Goal: Transaction & Acquisition: Purchase product/service

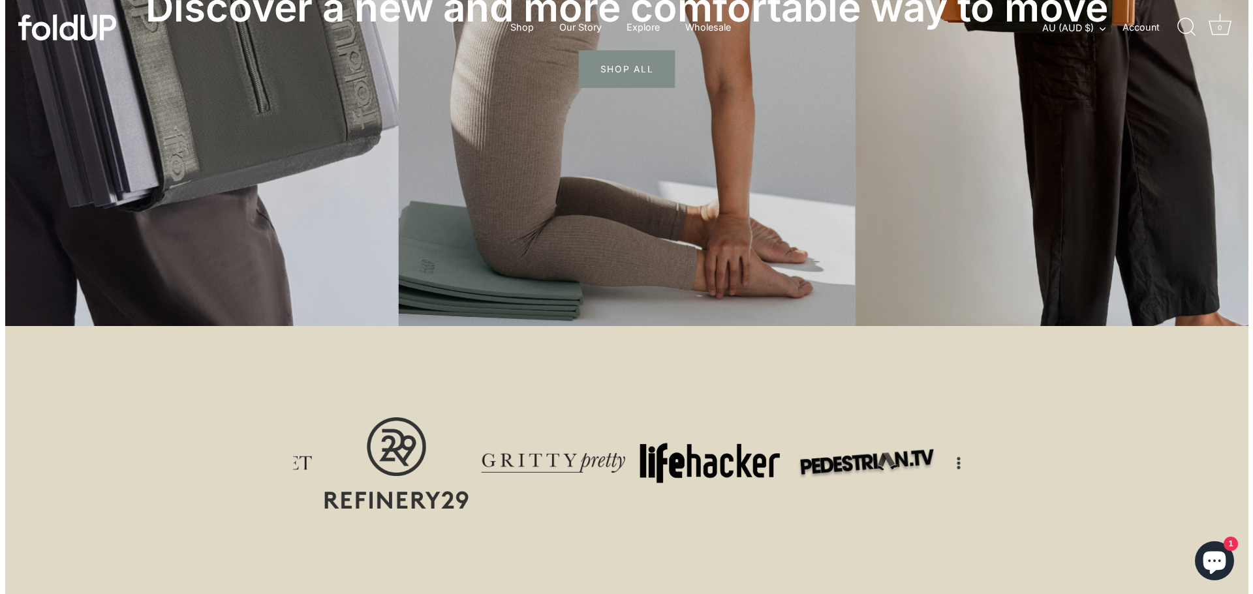
scroll to position [587, 0]
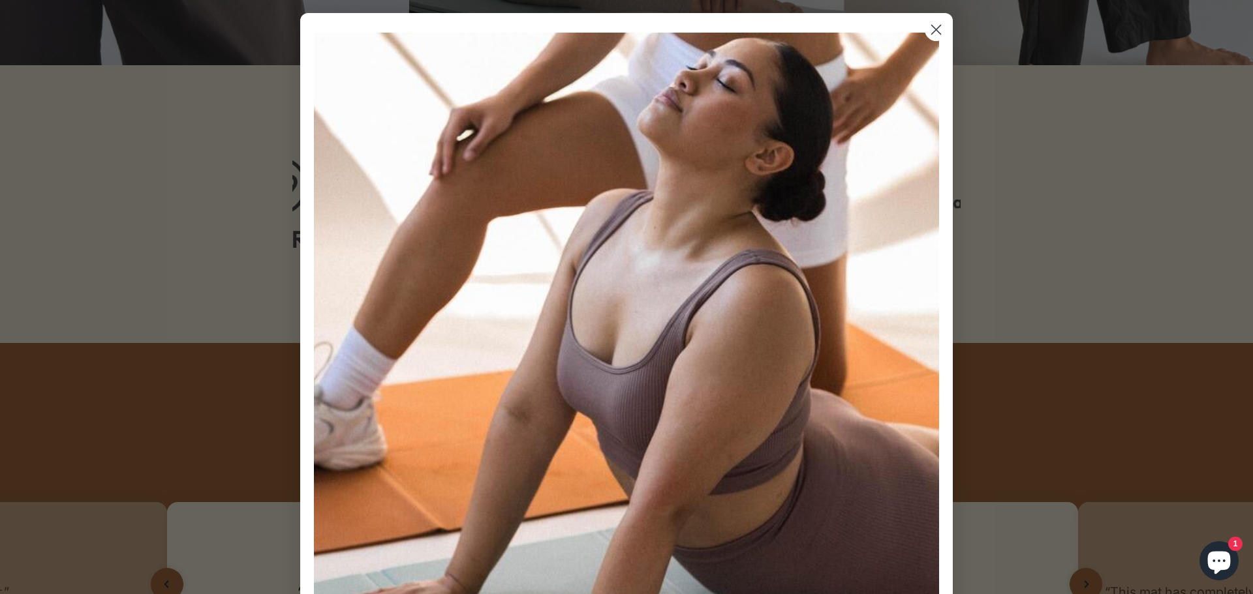
click at [932, 33] on icon "Close dialog" at bounding box center [936, 29] width 9 height 9
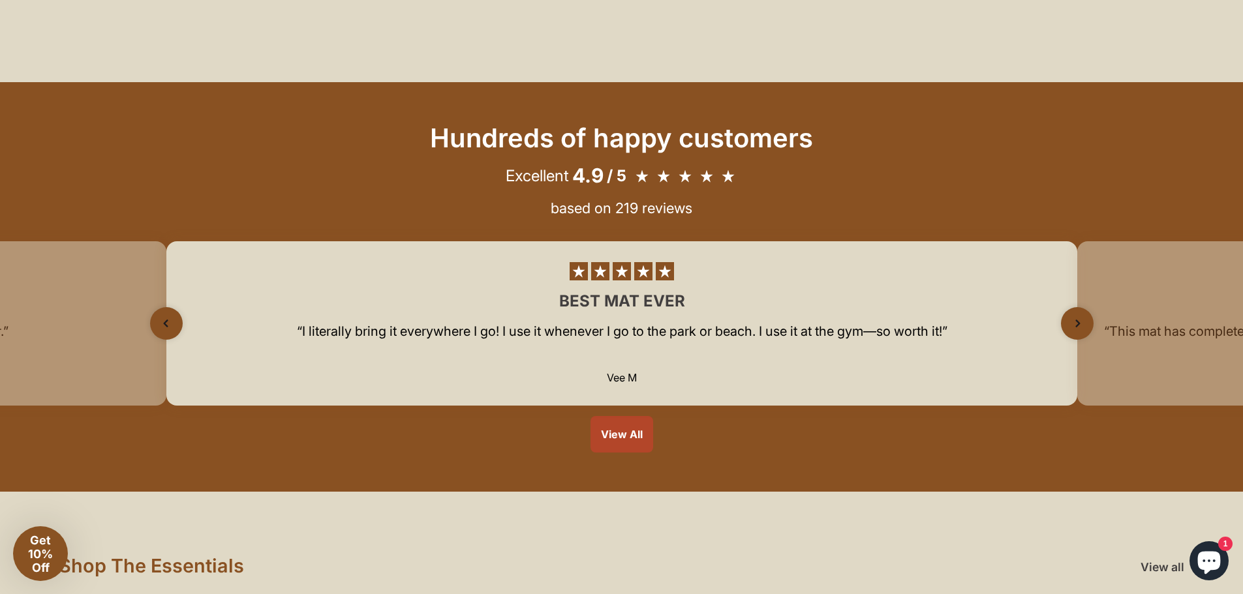
scroll to position [914, 0]
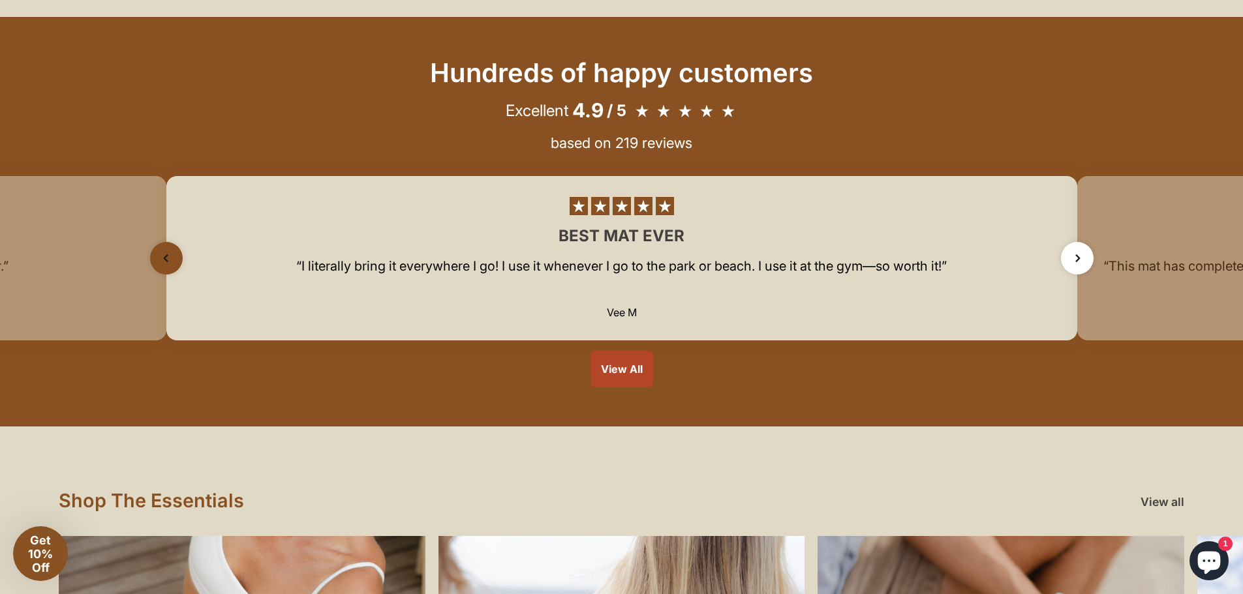
click at [1074, 260] on icon "Next slide" at bounding box center [1078, 258] width 18 height 18
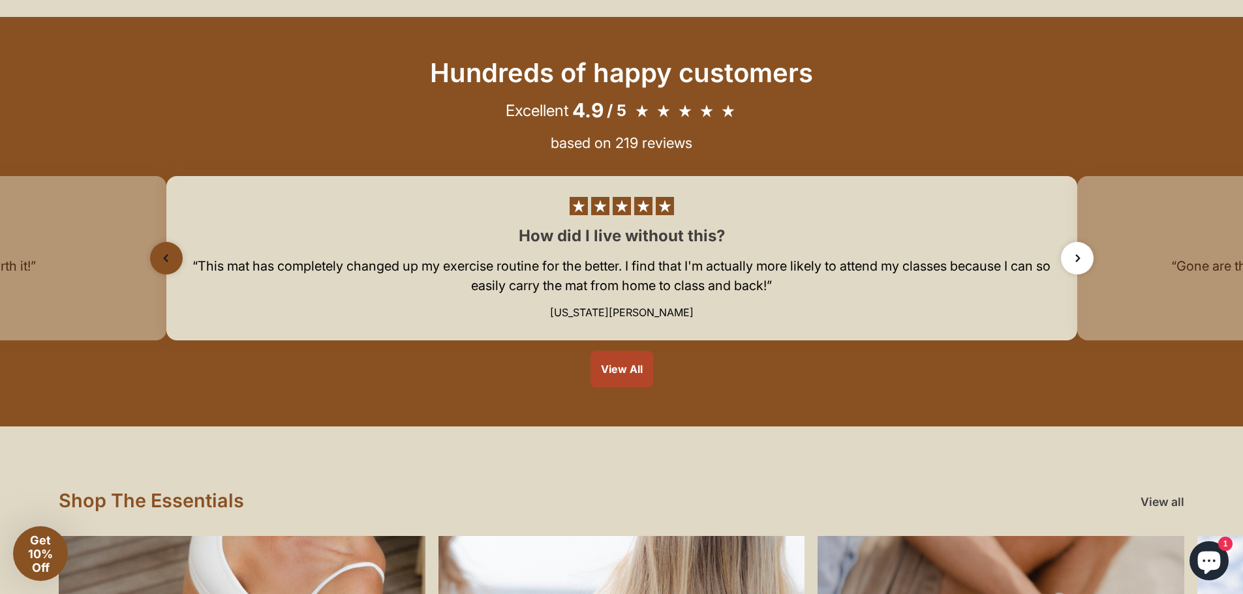
click at [1074, 260] on icon "Next slide" at bounding box center [1078, 258] width 18 height 18
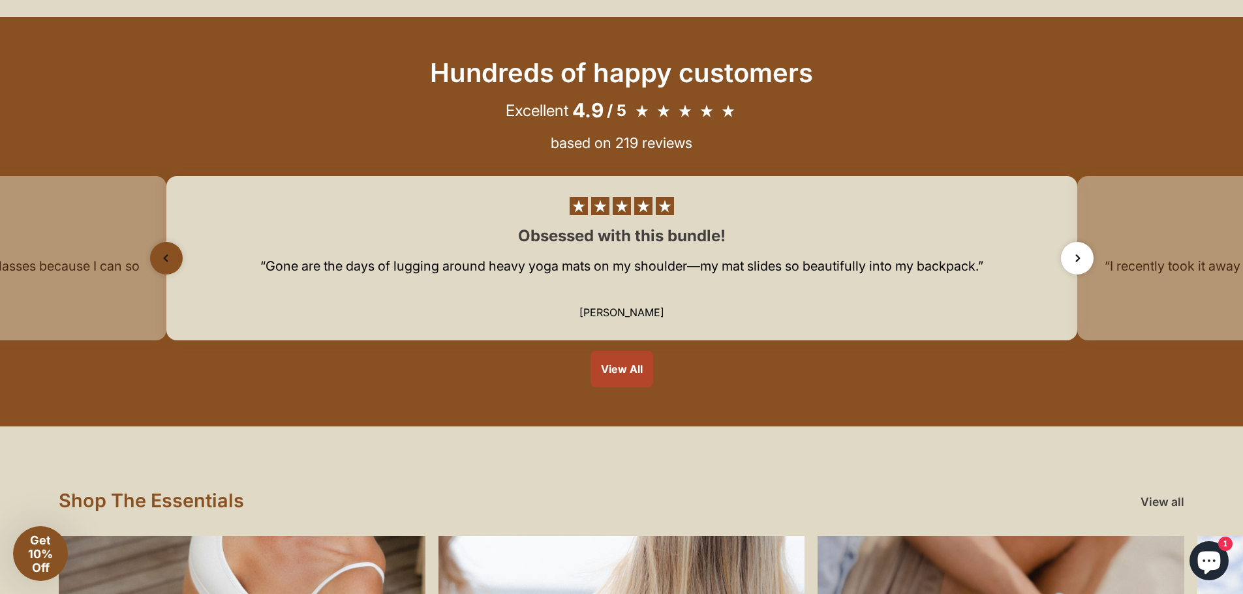
click at [1074, 260] on icon "Next slide" at bounding box center [1078, 258] width 18 height 18
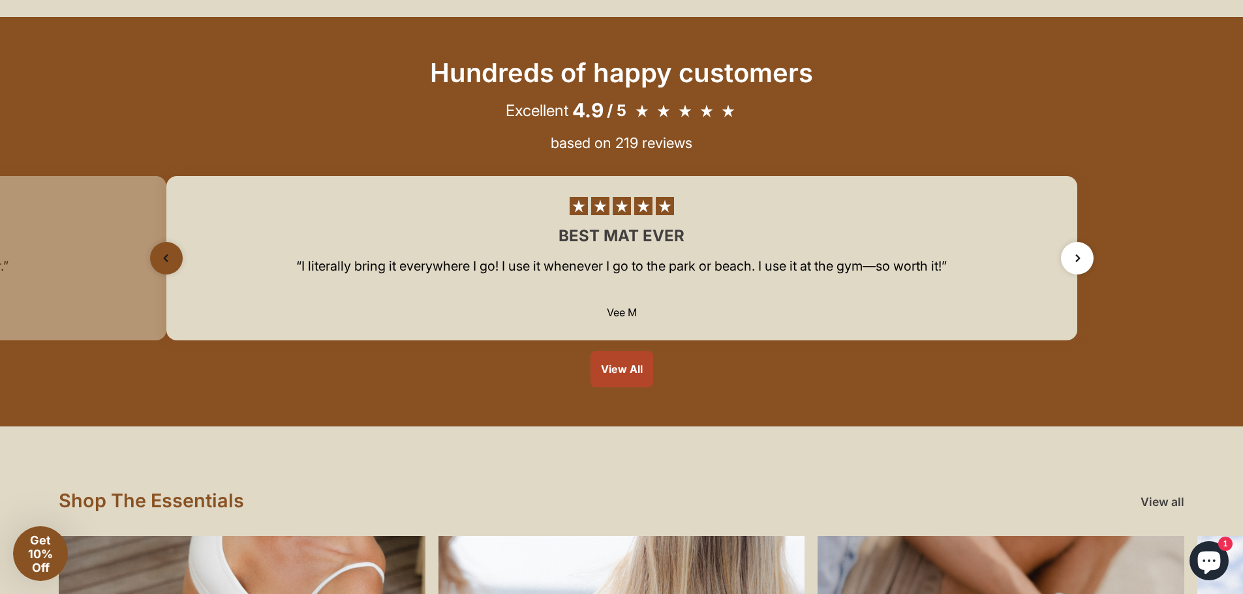
click at [1074, 260] on icon "Next slide" at bounding box center [1078, 258] width 18 height 18
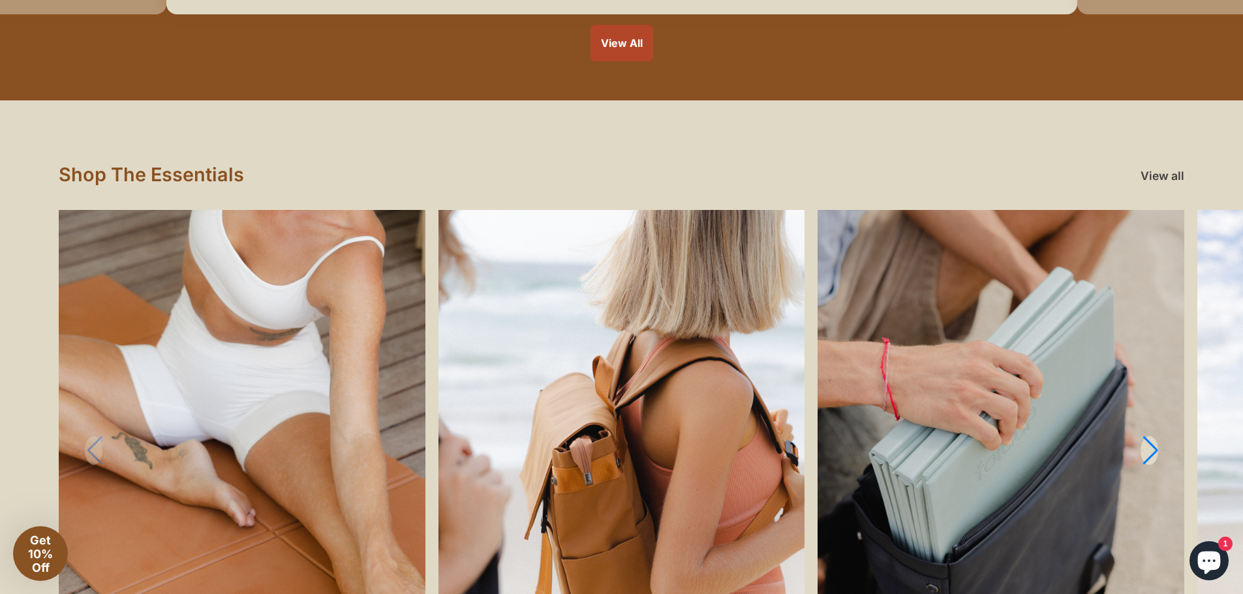
scroll to position [1436, 0]
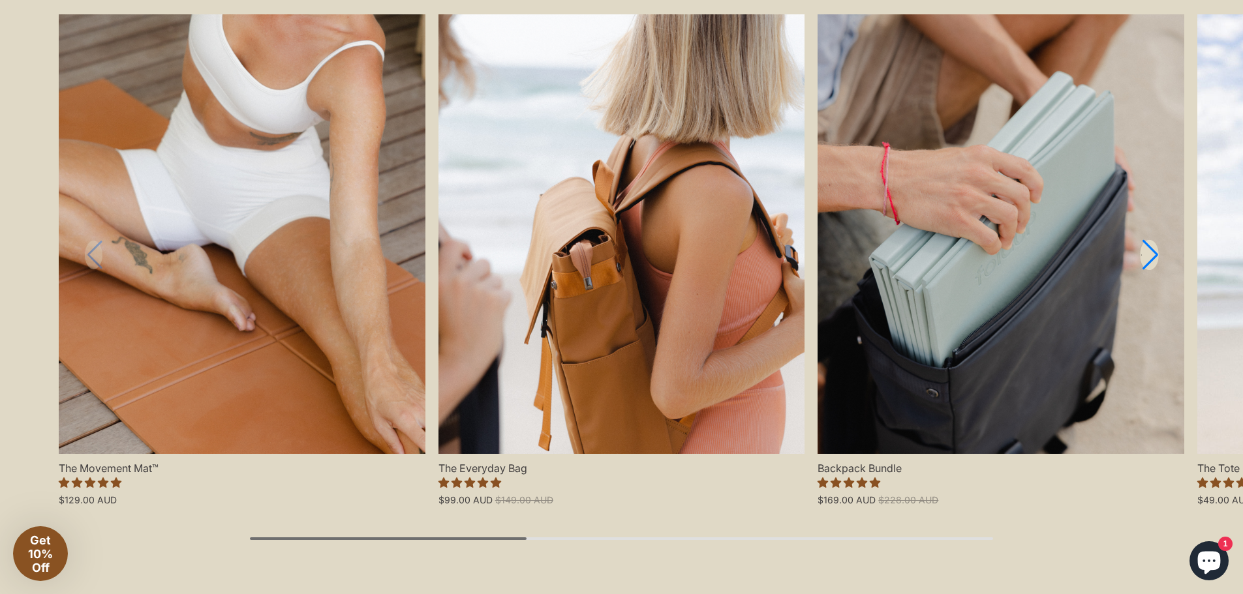
click at [1150, 258] on link "Next slide" at bounding box center [1149, 255] width 19 height 31
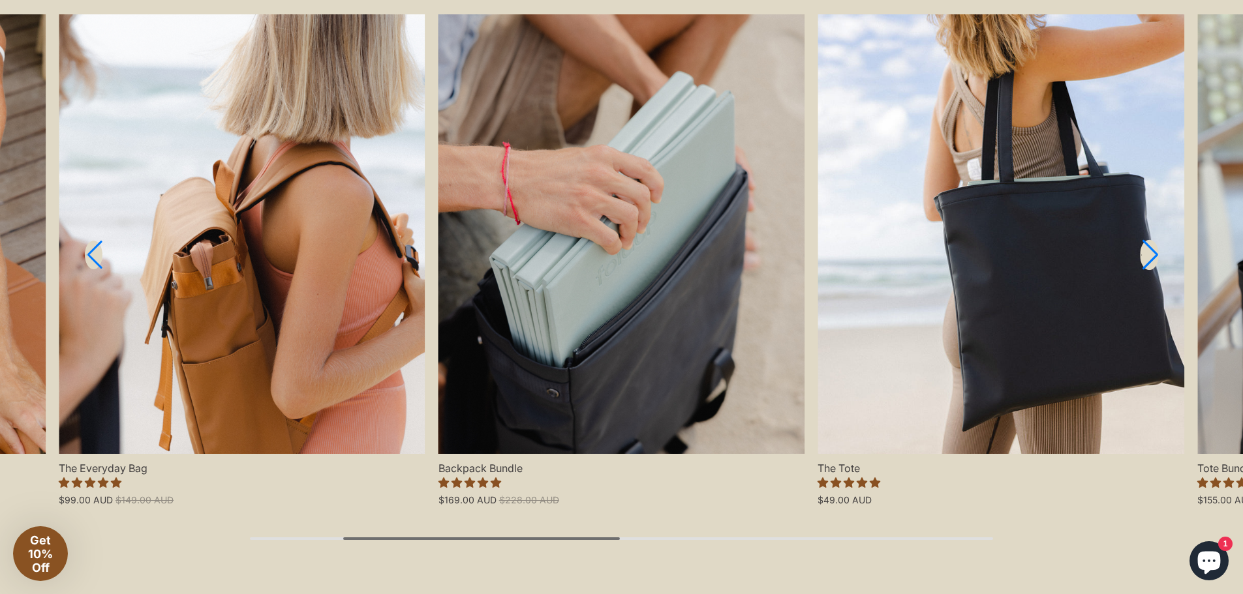
click at [1150, 258] on link "Next slide" at bounding box center [1149, 255] width 19 height 31
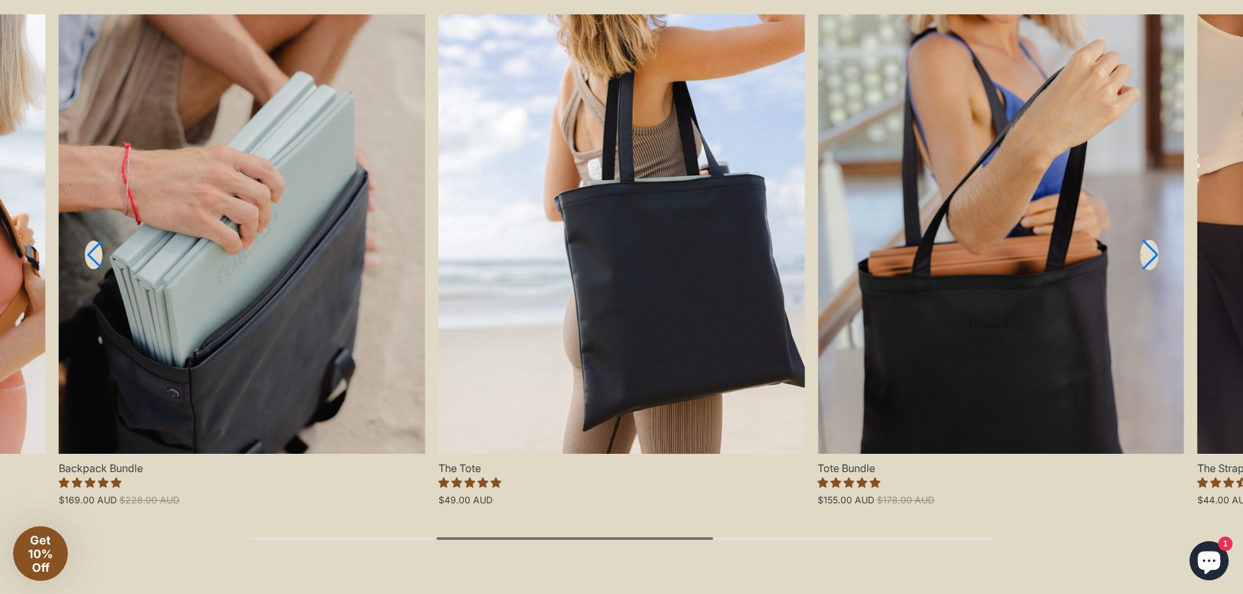
click at [1150, 258] on link "Next slide" at bounding box center [1149, 255] width 19 height 31
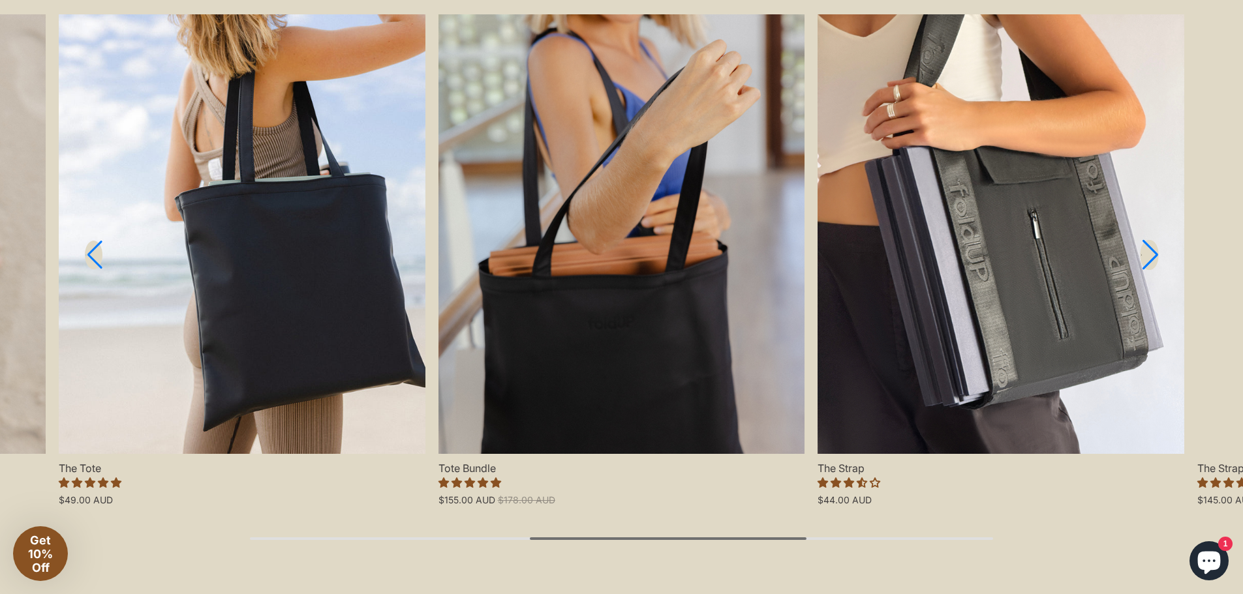
click at [1150, 258] on link "Next slide" at bounding box center [1149, 255] width 19 height 31
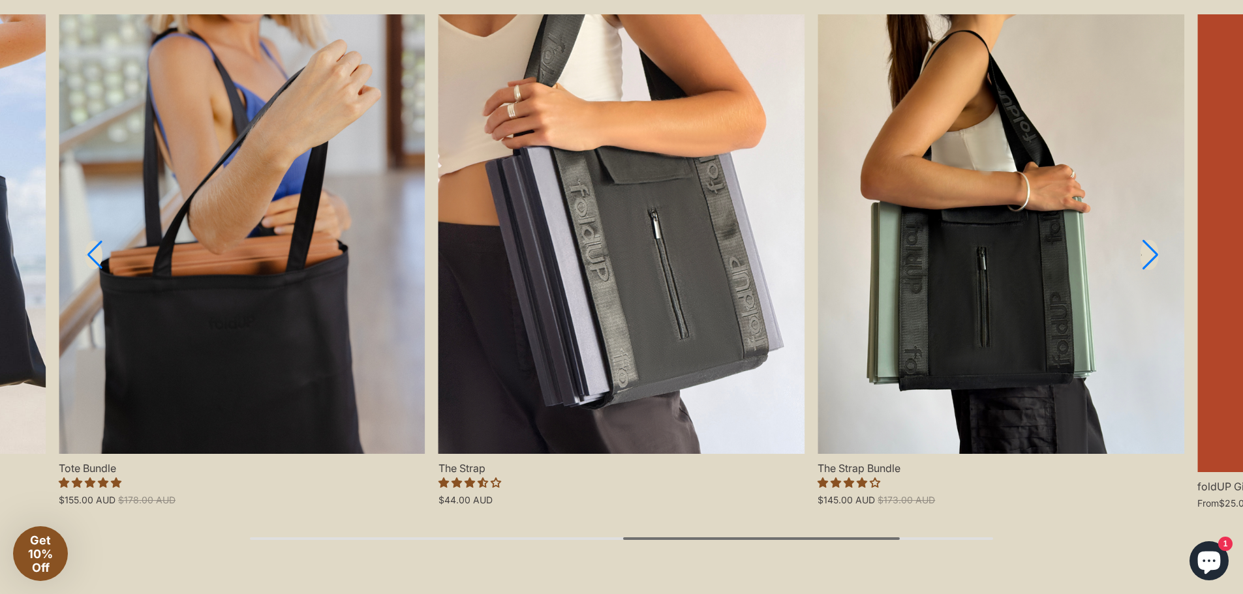
click at [1150, 258] on link "Next slide" at bounding box center [1149, 255] width 19 height 31
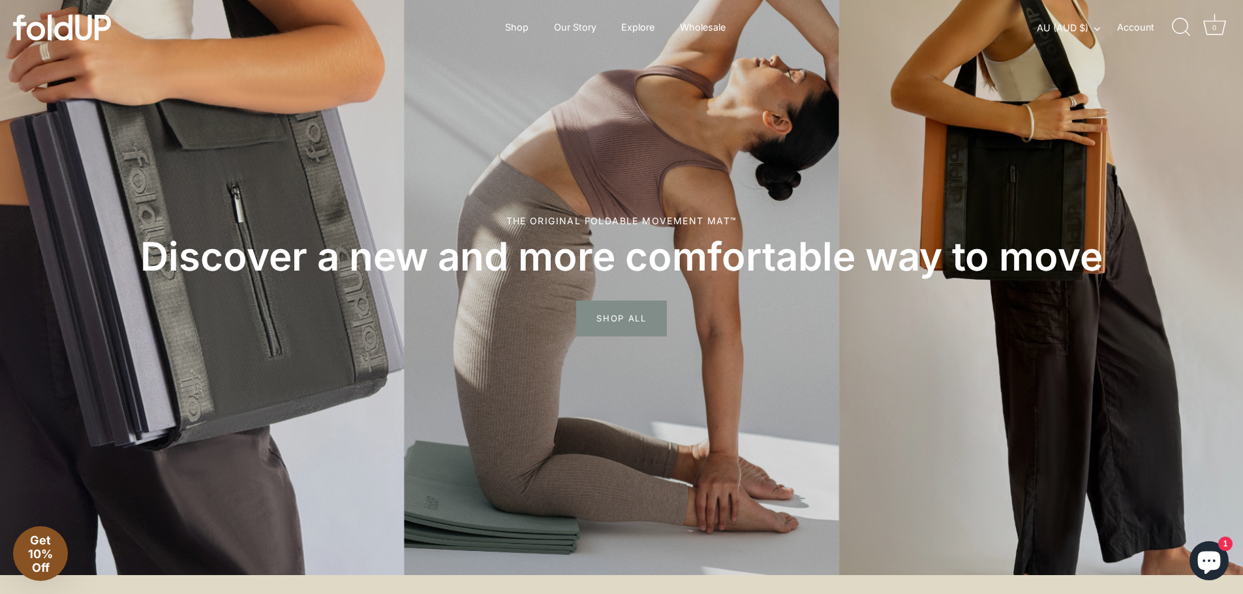
scroll to position [0, 0]
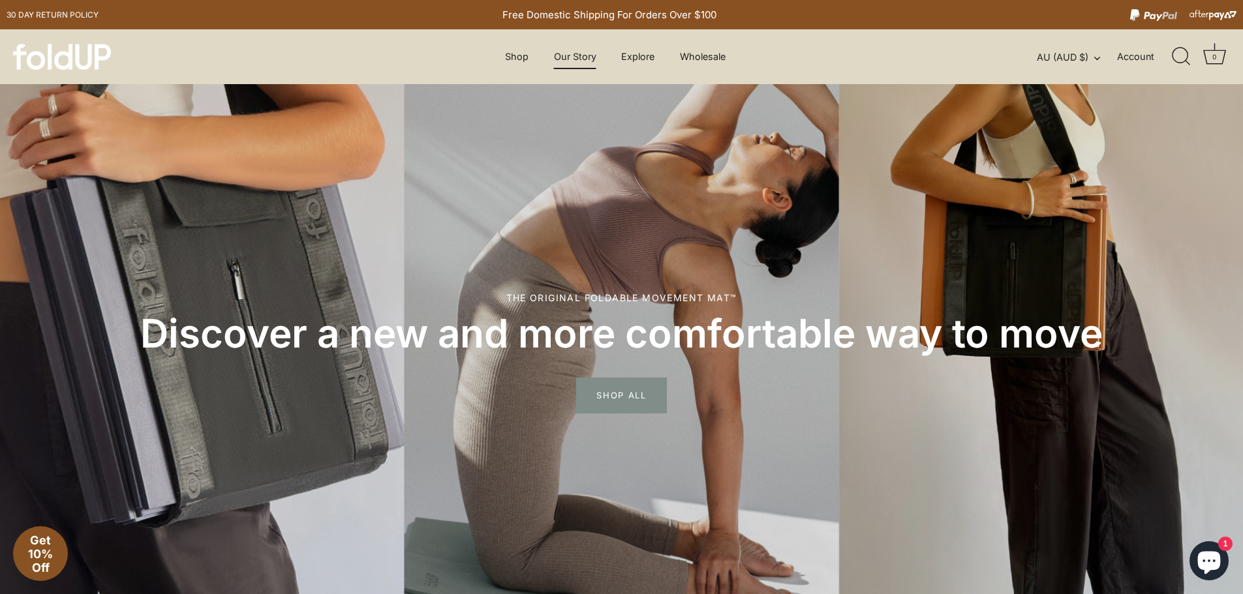
click at [587, 57] on link "Our Story" at bounding box center [574, 56] width 65 height 25
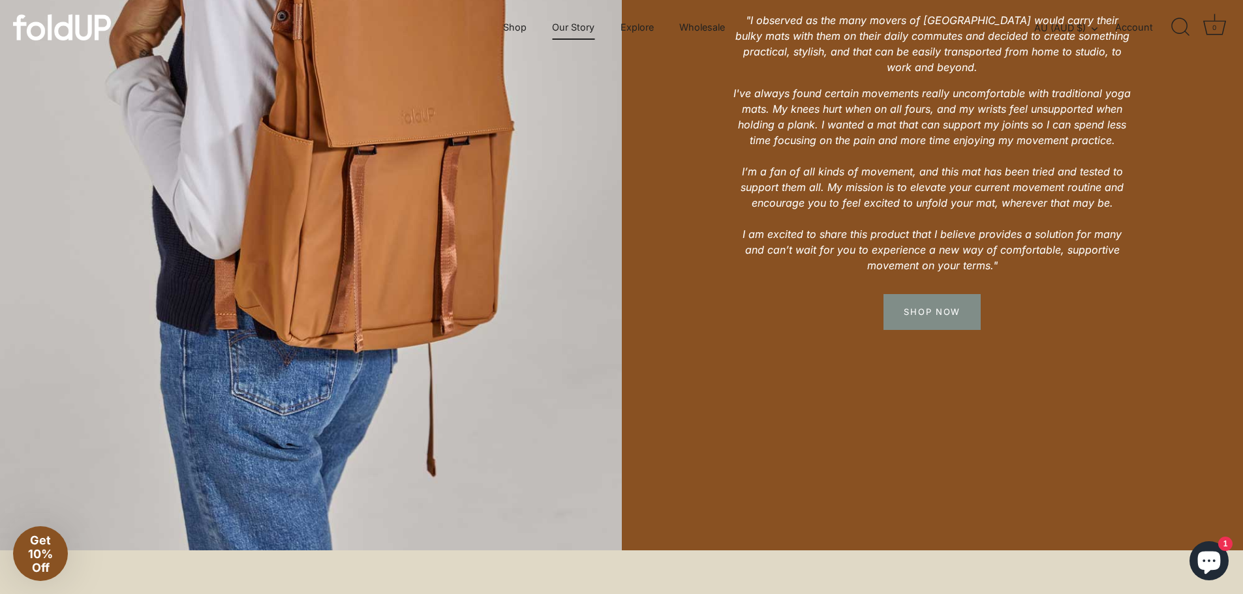
scroll to position [519, 0]
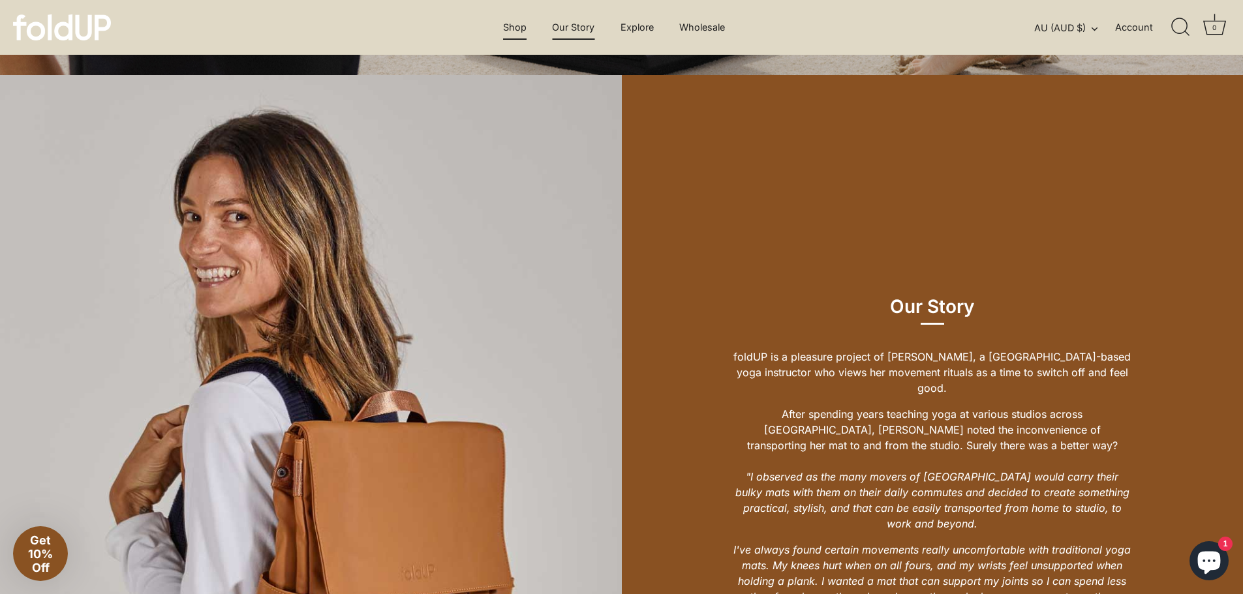
click at [523, 27] on link "Shop" at bounding box center [514, 27] width 46 height 25
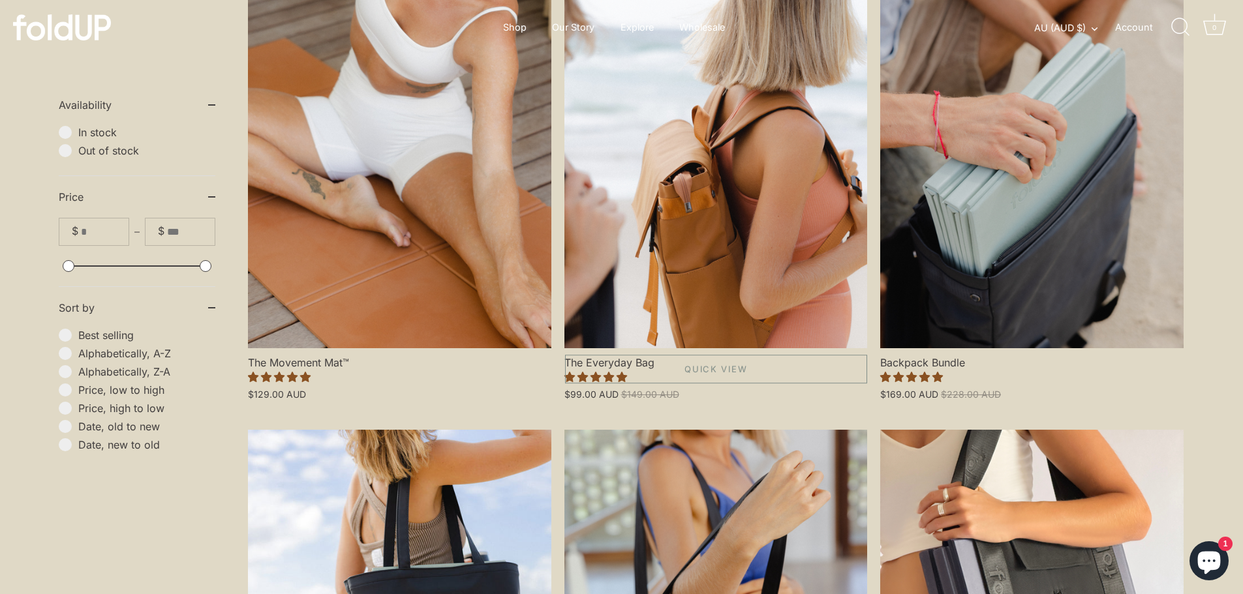
scroll to position [392, 0]
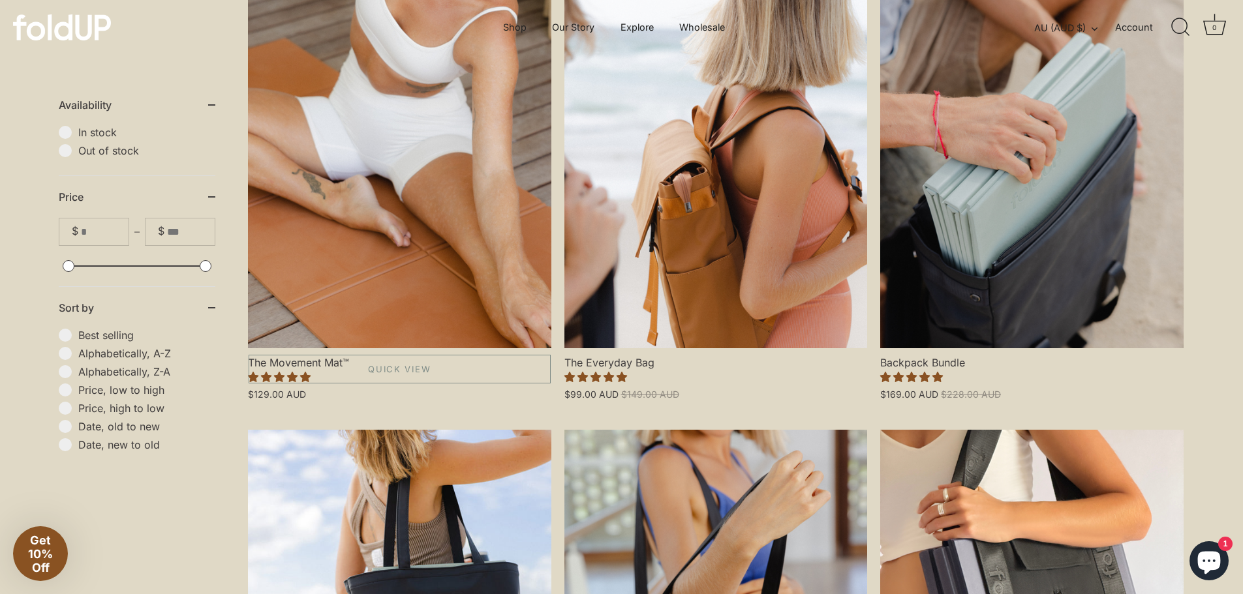
click at [452, 224] on link "The Movement Mat™" at bounding box center [399, 166] width 303 height 363
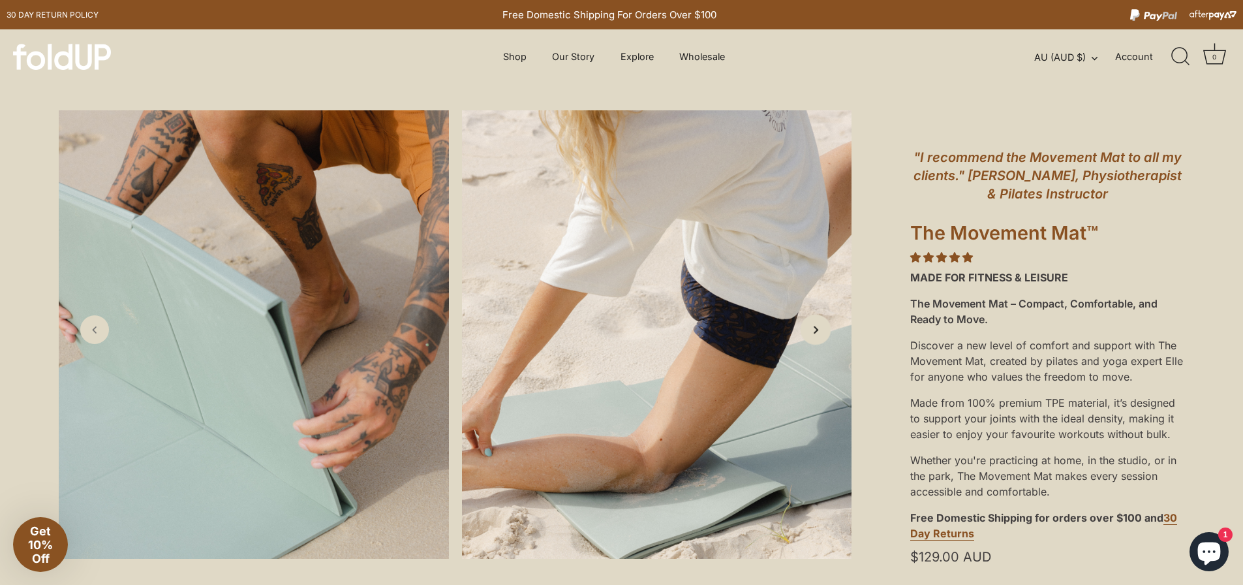
click at [815, 330] on icon "Next slide" at bounding box center [816, 329] width 14 height 14
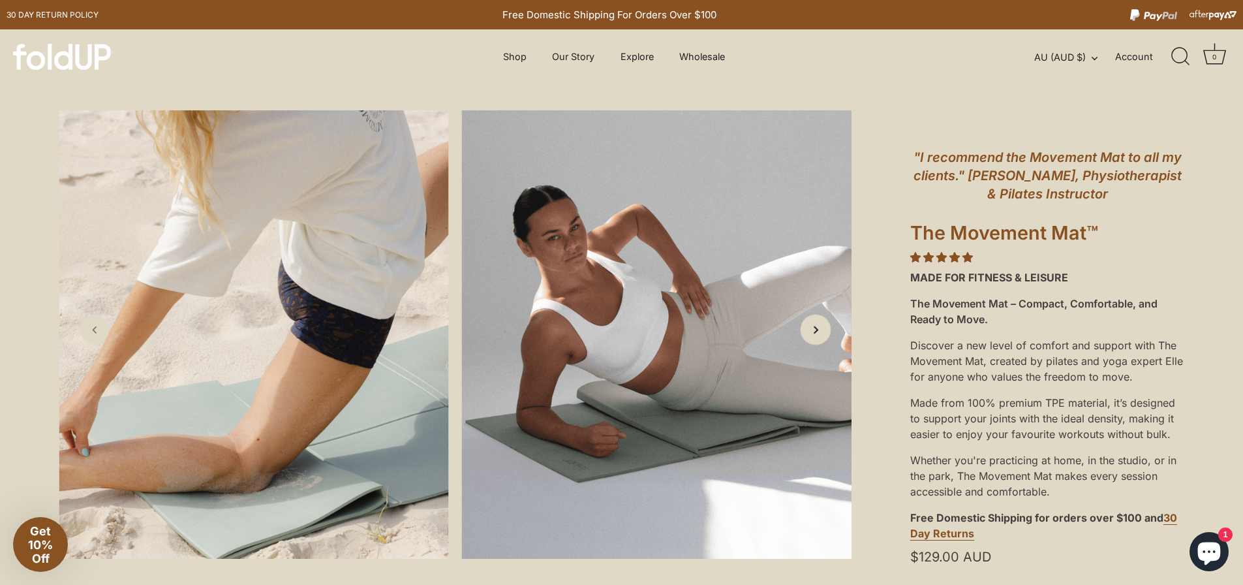
click at [815, 330] on icon "Next slide" at bounding box center [816, 329] width 14 height 14
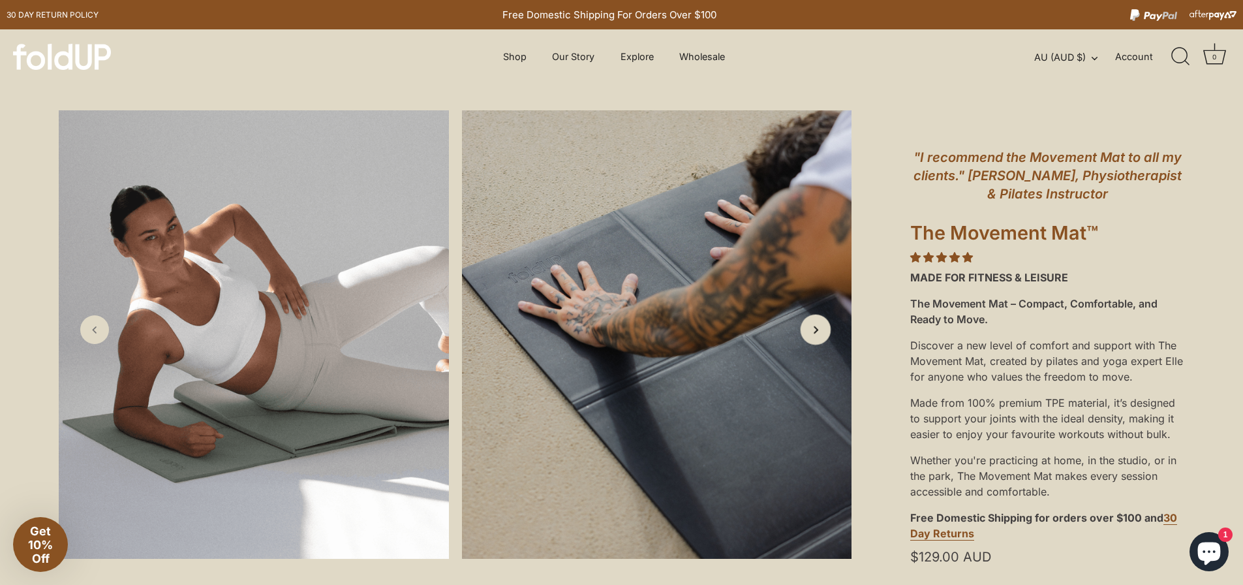
click at [815, 330] on icon "Next slide" at bounding box center [816, 329] width 14 height 14
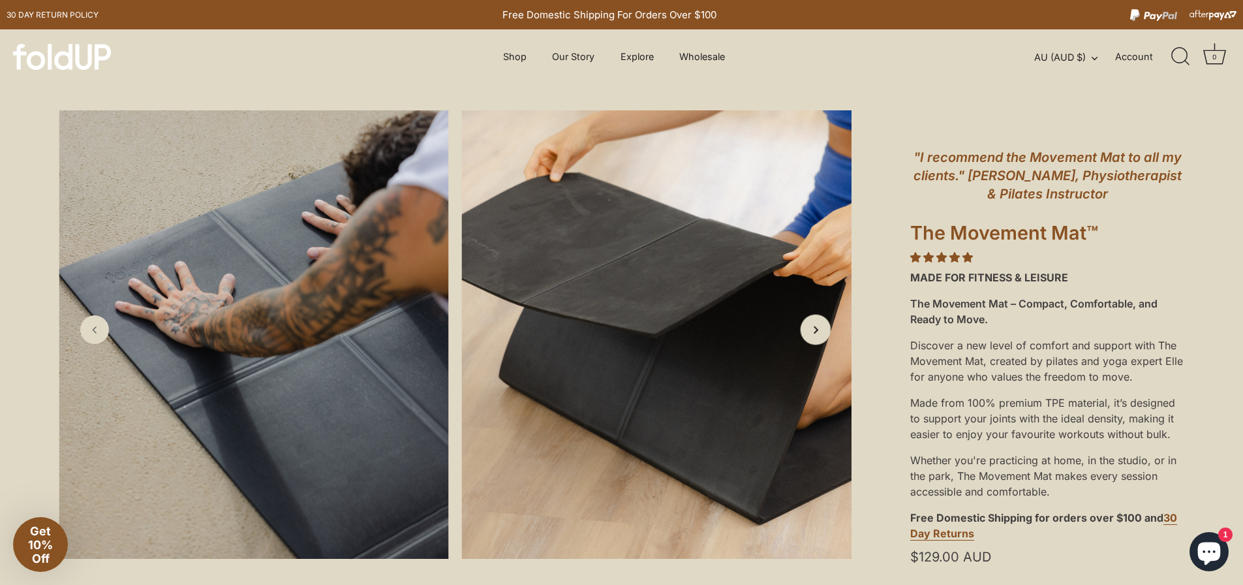
click at [815, 330] on icon "Next slide" at bounding box center [816, 329] width 14 height 14
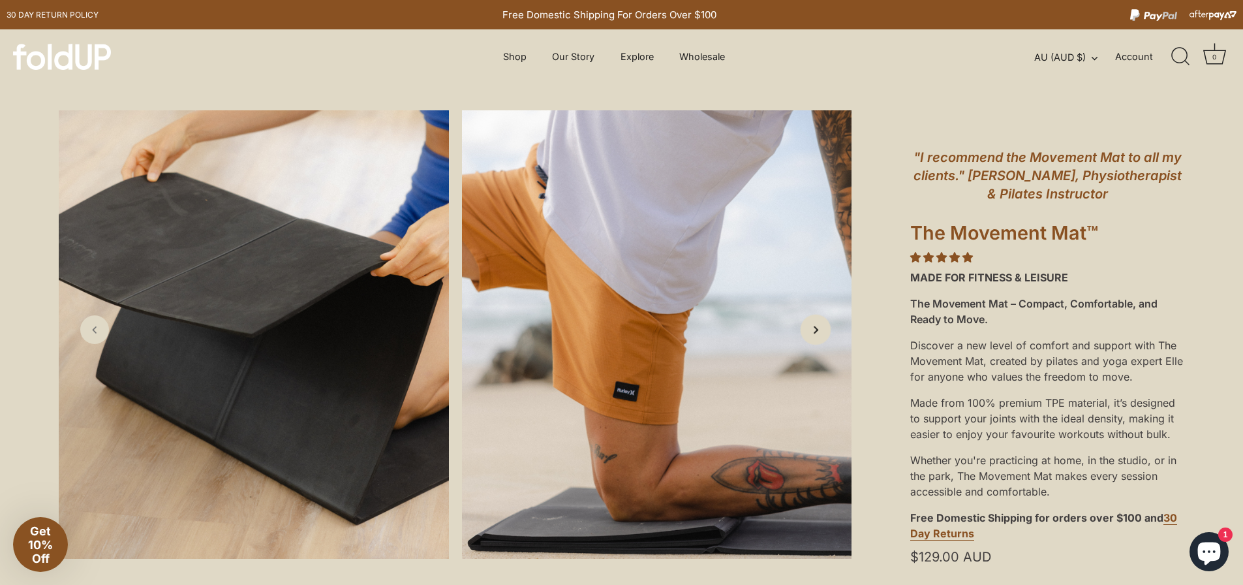
click at [815, 330] on icon "Next slide" at bounding box center [816, 329] width 14 height 14
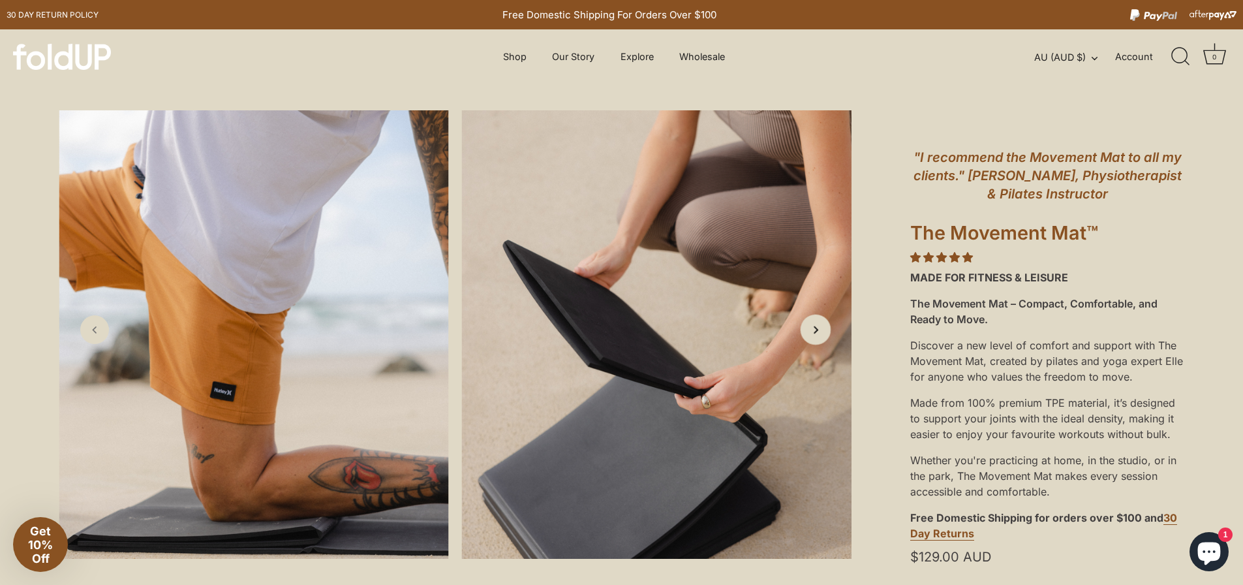
click at [815, 330] on icon "Next slide" at bounding box center [816, 329] width 14 height 14
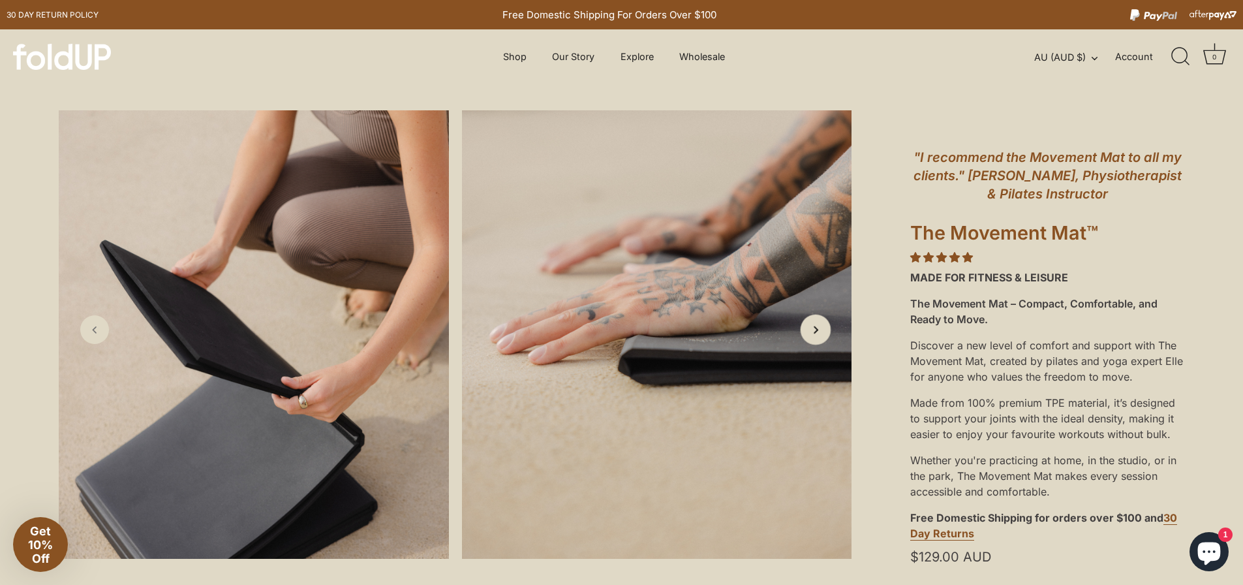
click at [815, 330] on icon "Next slide" at bounding box center [816, 329] width 14 height 14
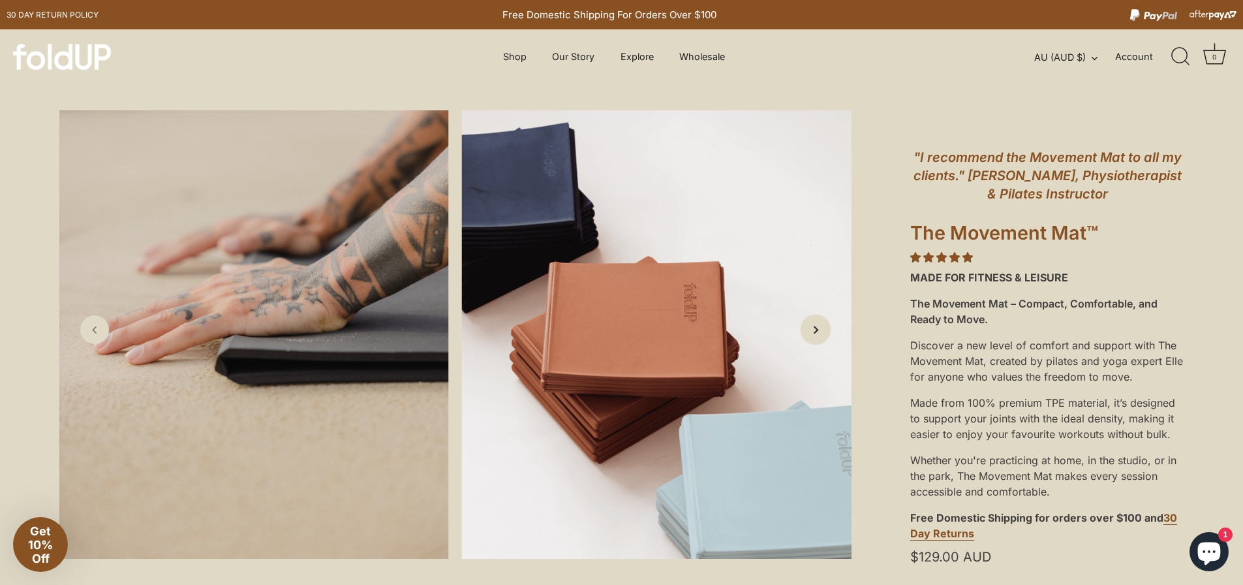
click at [815, 330] on icon "Next slide" at bounding box center [816, 329] width 14 height 14
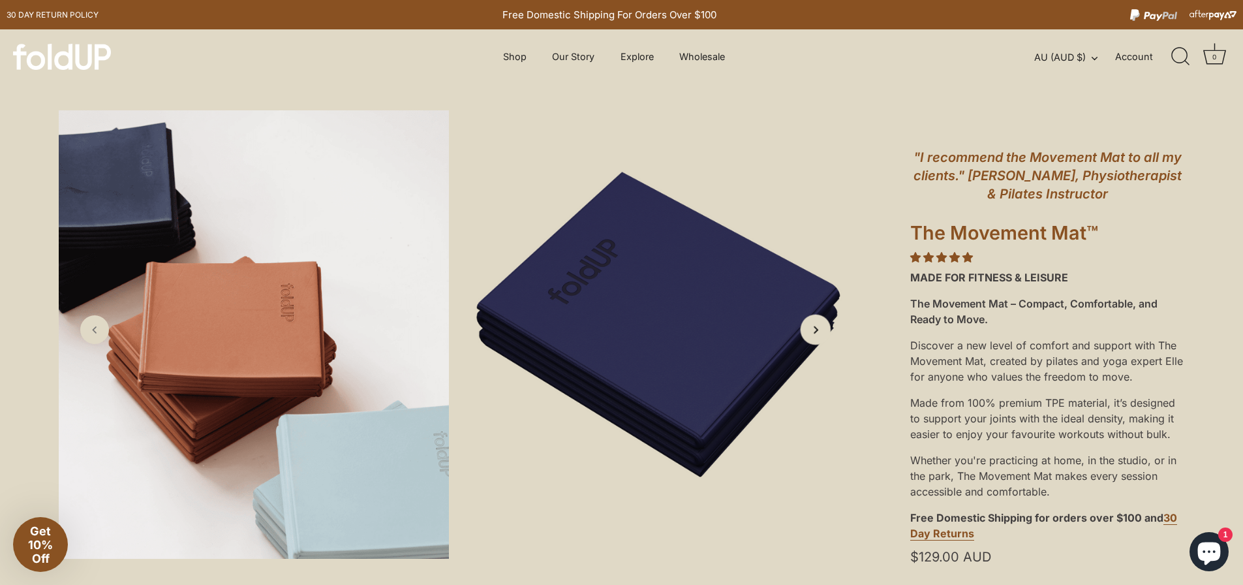
click at [815, 330] on icon "Next slide" at bounding box center [816, 329] width 14 height 14
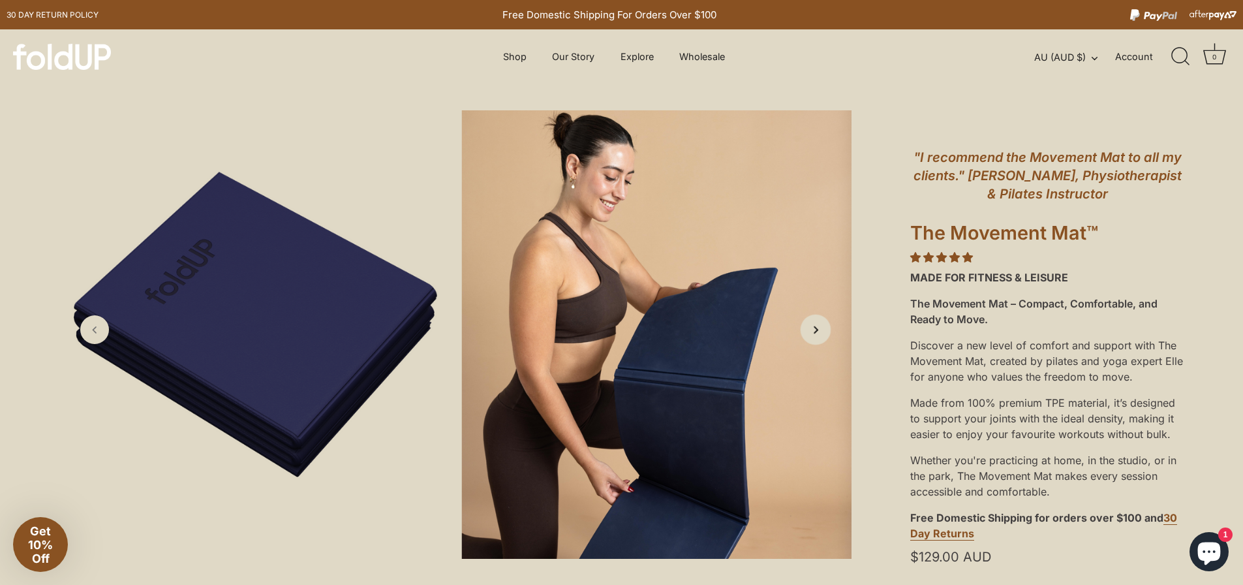
click at [815, 330] on icon "Next slide" at bounding box center [816, 329] width 14 height 14
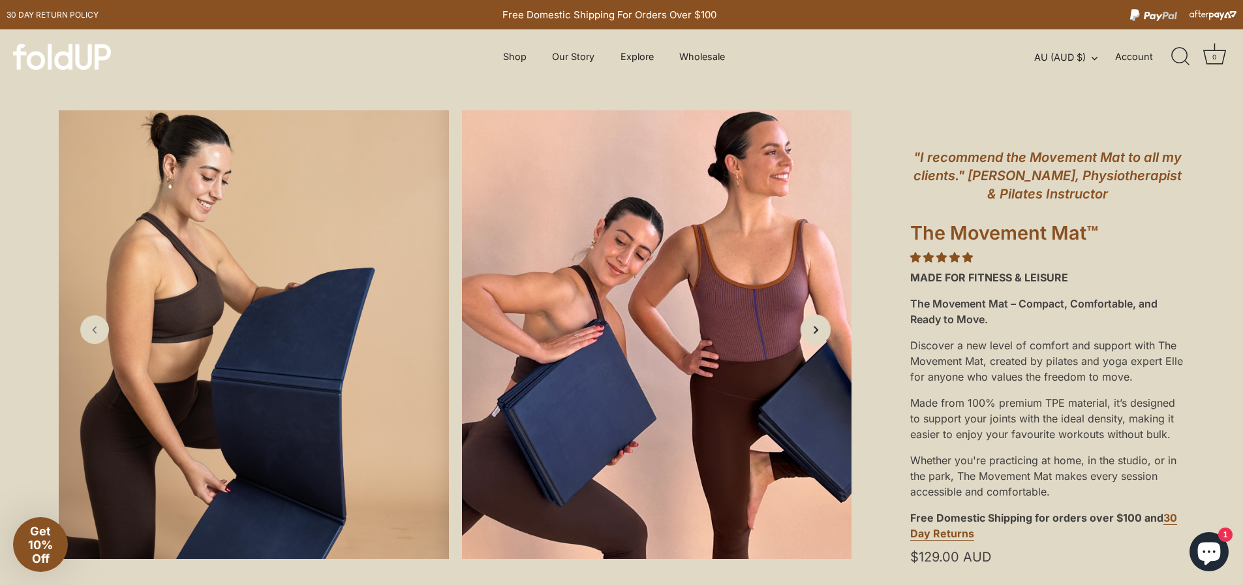
click at [815, 330] on icon "Next slide" at bounding box center [816, 329] width 14 height 14
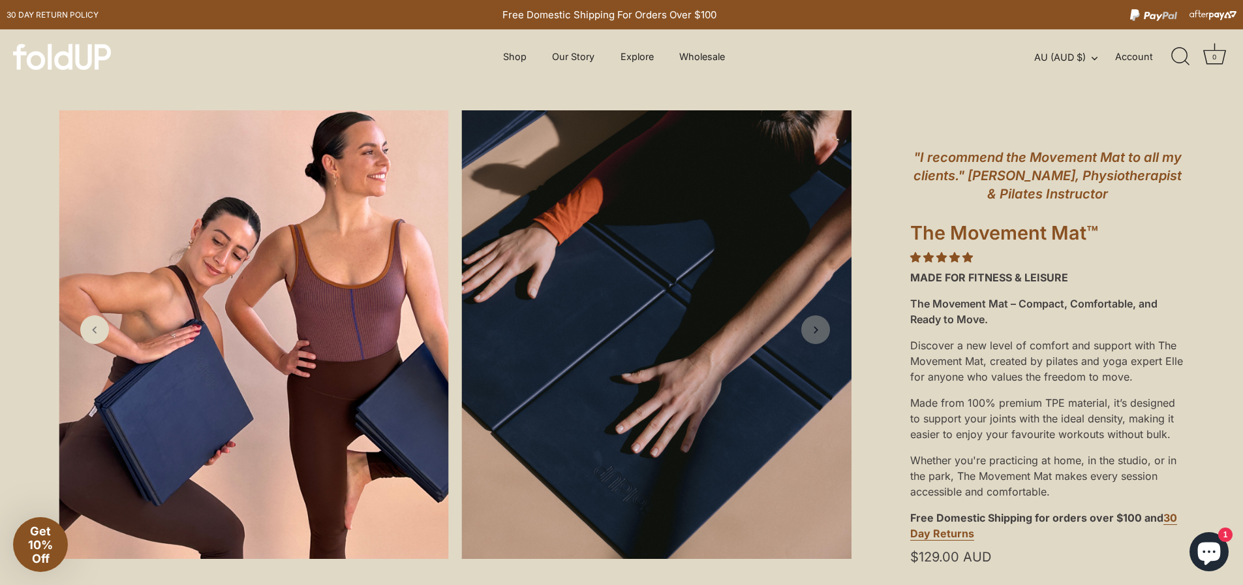
click at [815, 330] on icon "Next slide" at bounding box center [815, 329] width 13 height 13
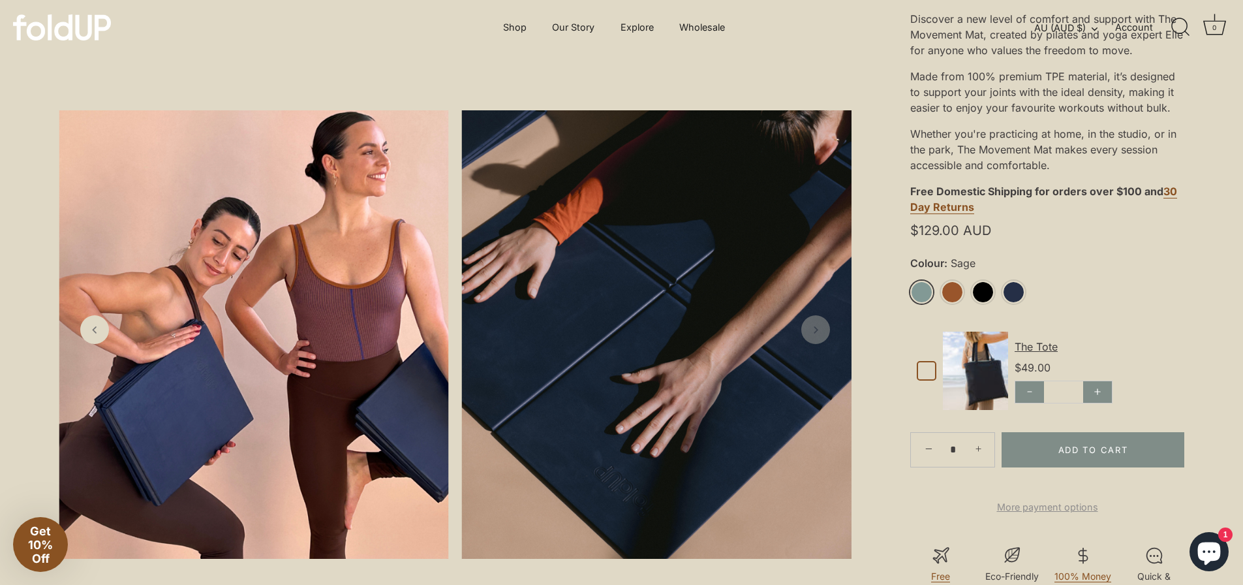
scroll to position [65, 0]
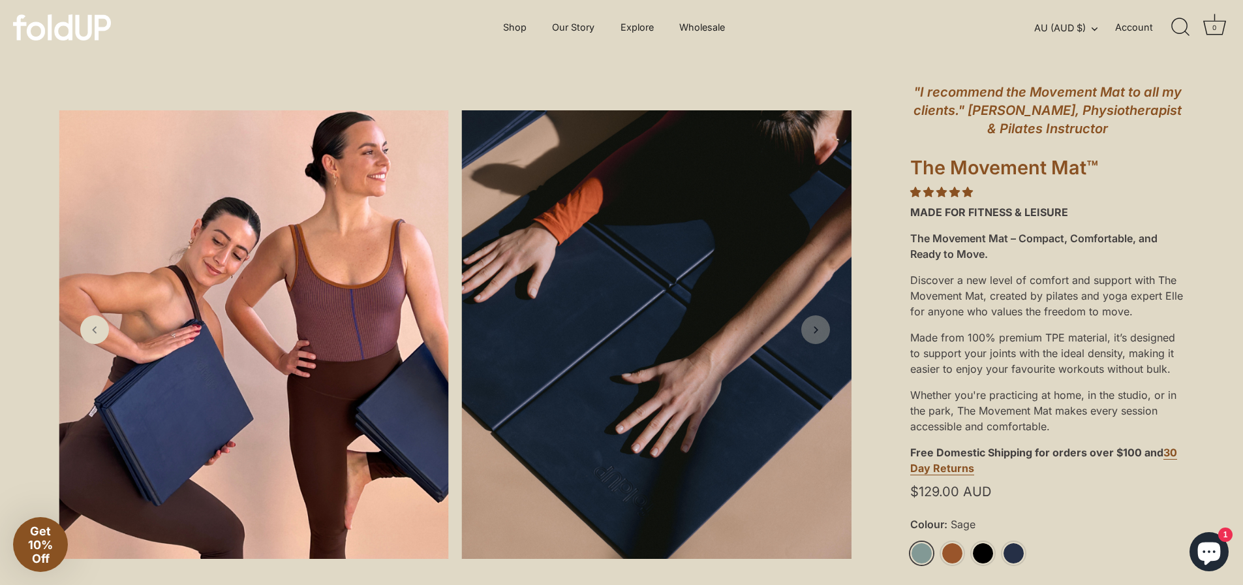
click at [819, 333] on icon "Next slide" at bounding box center [815, 329] width 13 height 13
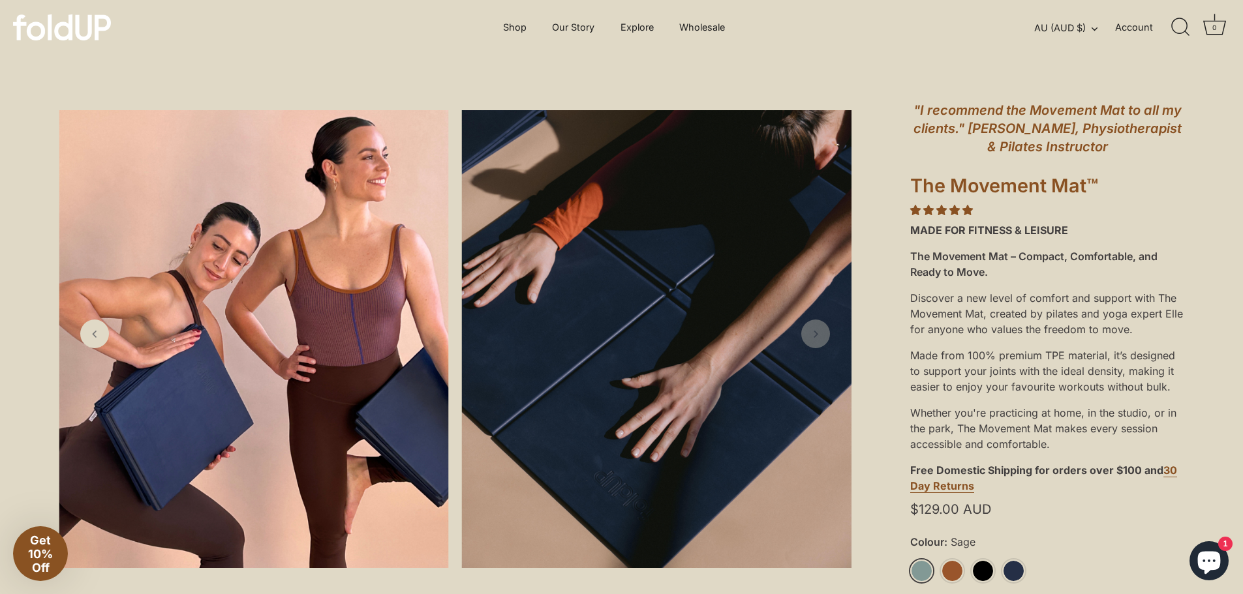
scroll to position [0, 0]
